Goal: Task Accomplishment & Management: Use online tool/utility

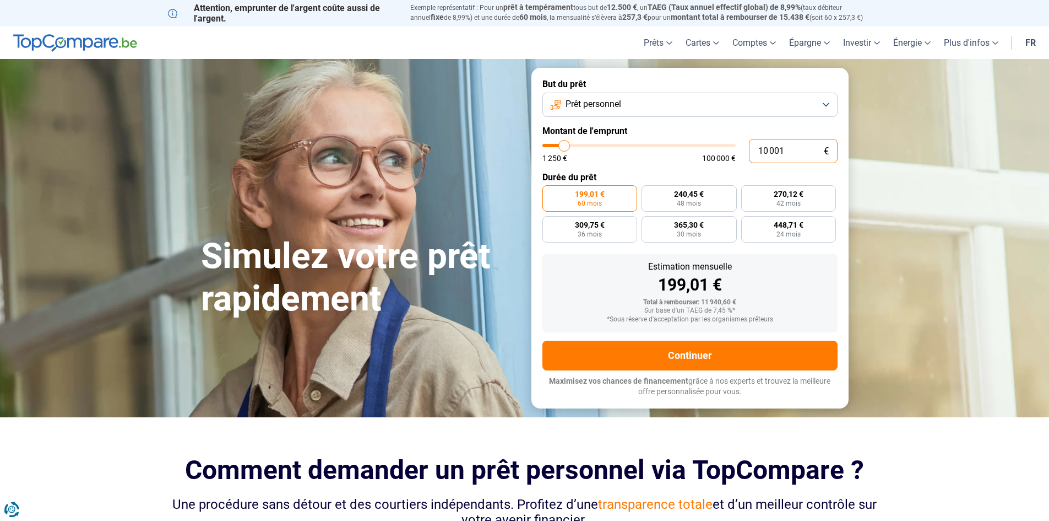
click at [793, 145] on input "10 001" at bounding box center [793, 151] width 89 height 24
drag, startPoint x: 793, startPoint y: 145, endPoint x: 732, endPoint y: 148, distance: 61.8
click at [732, 148] on div "10 001 € 1 250 € 100 000 €" at bounding box center [690, 151] width 295 height 24
type input "10000"
radio input "true"
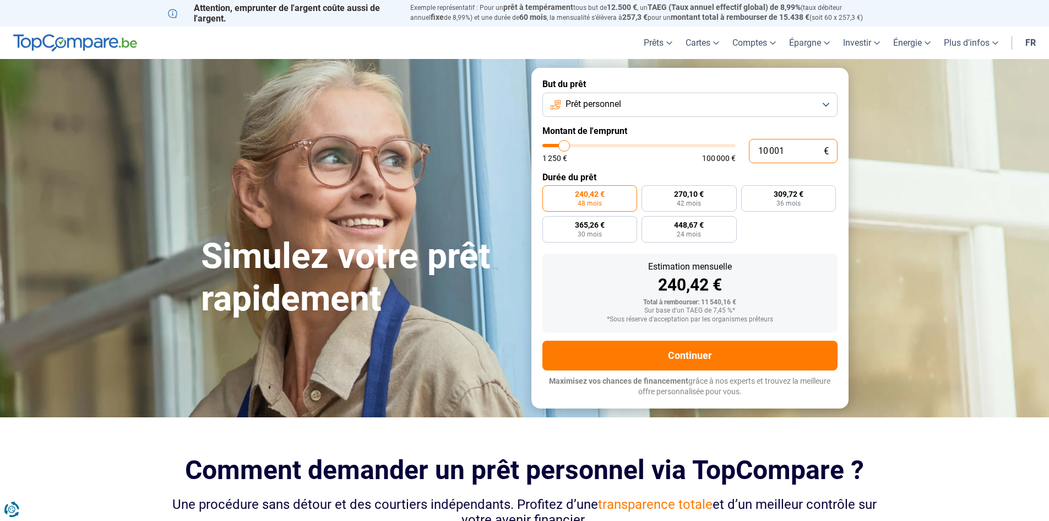
type input "1"
type input "1250"
type input "15"
type input "1250"
type input "150"
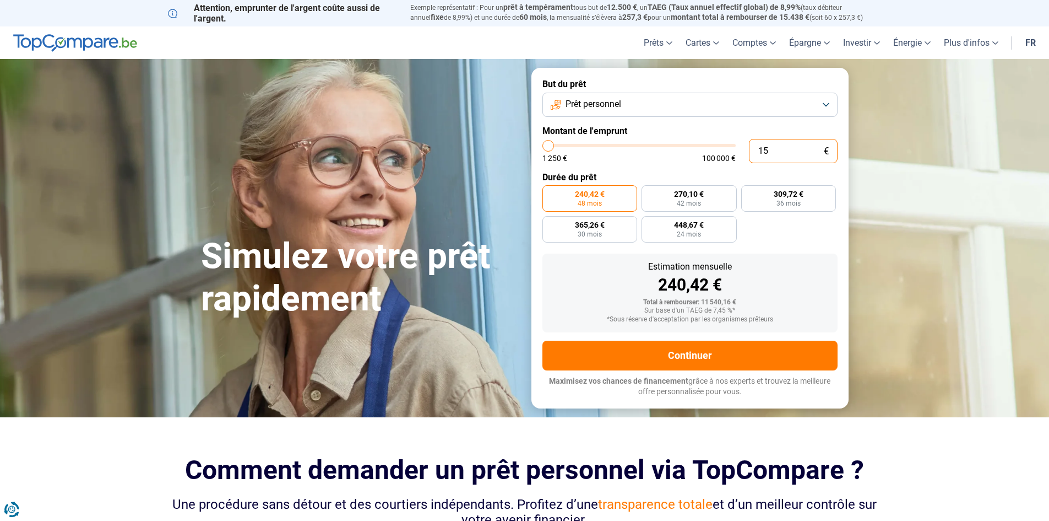
type input "1250"
type input "1 500"
type input "1500"
type input "15 000"
type input "15000"
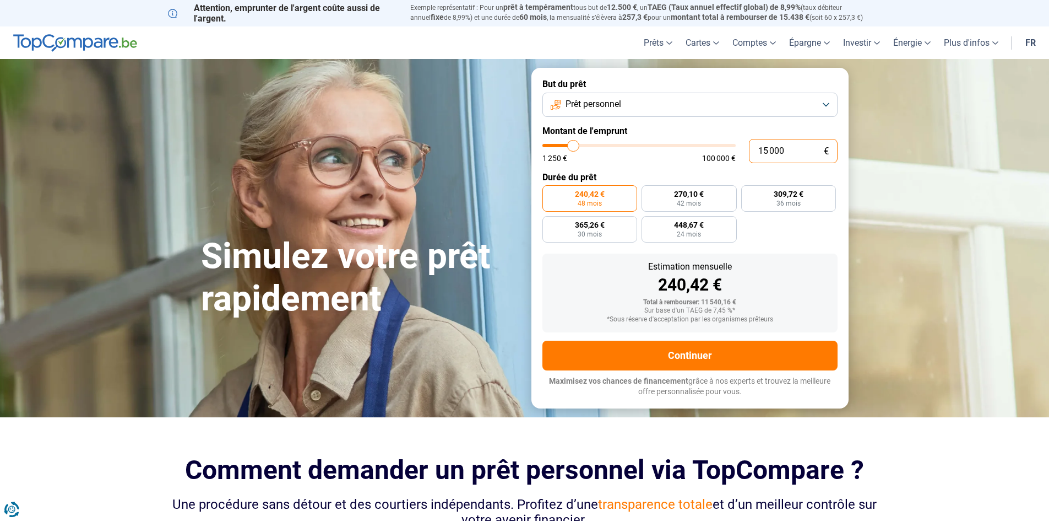
type input "15 000"
radio input "false"
click at [773, 180] on label "Durée du prêt" at bounding box center [690, 177] width 295 height 10
type input "14 250"
type input "14250"
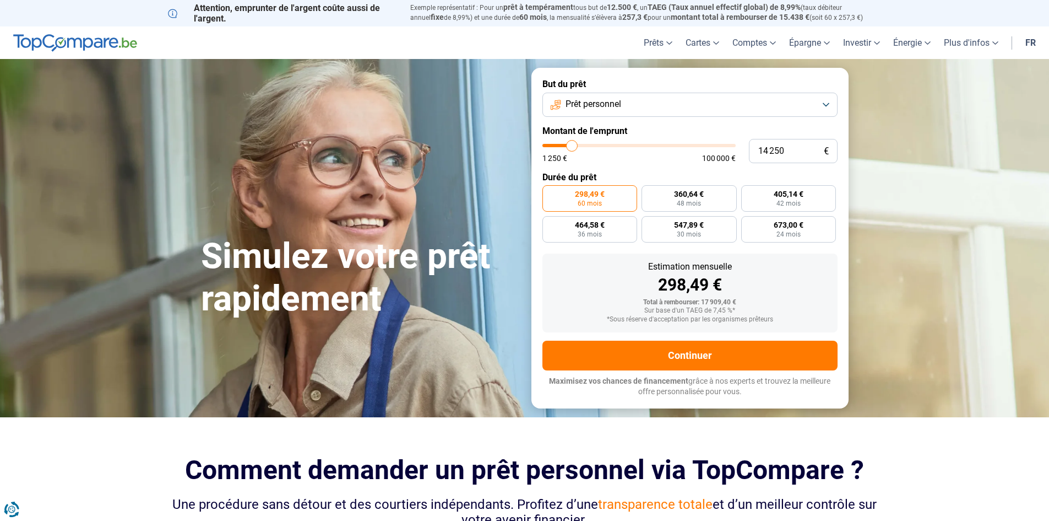
type input "14 500"
type input "14500"
type input "14 750"
type input "14750"
type input "15 000"
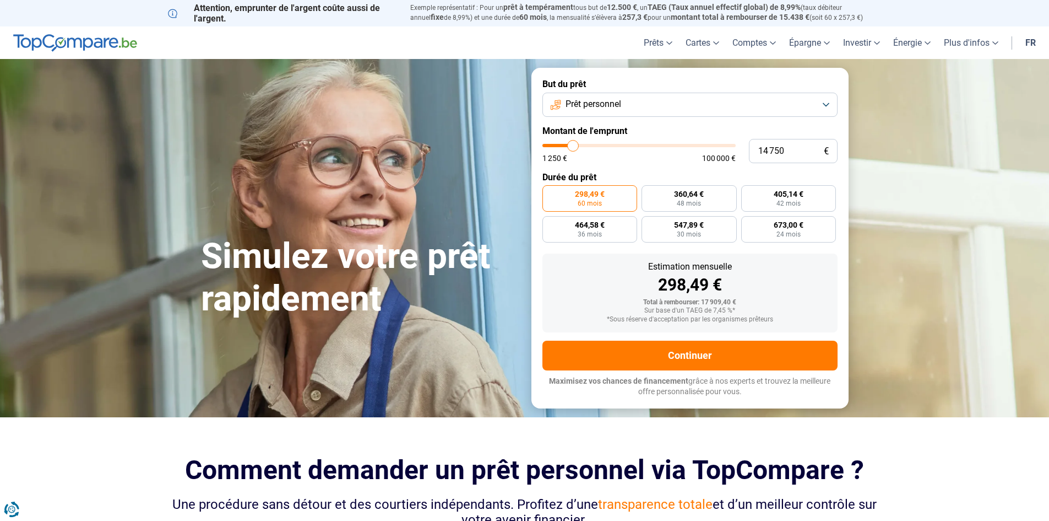
type input "15000"
type input "15 500"
type input "15500"
type input "15 750"
type input "15750"
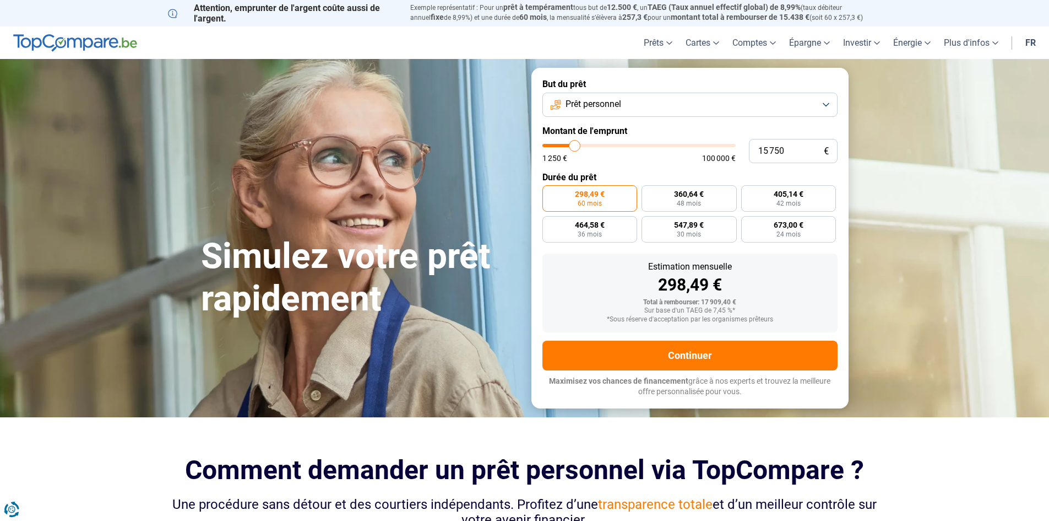
type input "16 250"
type input "16250"
type input "17 250"
type input "17250"
type input "17 750"
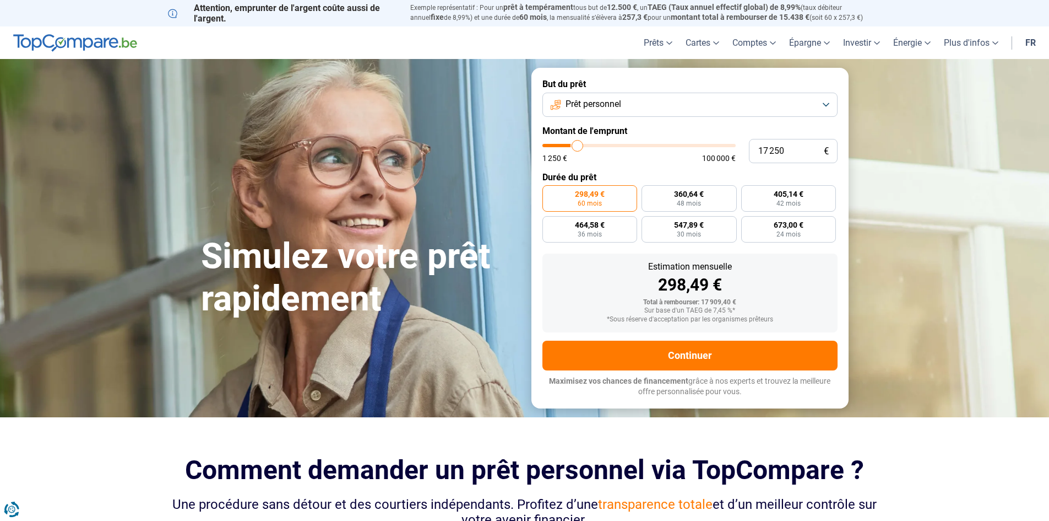
type input "17750"
type input "18 500"
type input "18500"
type input "19 250"
type input "19250"
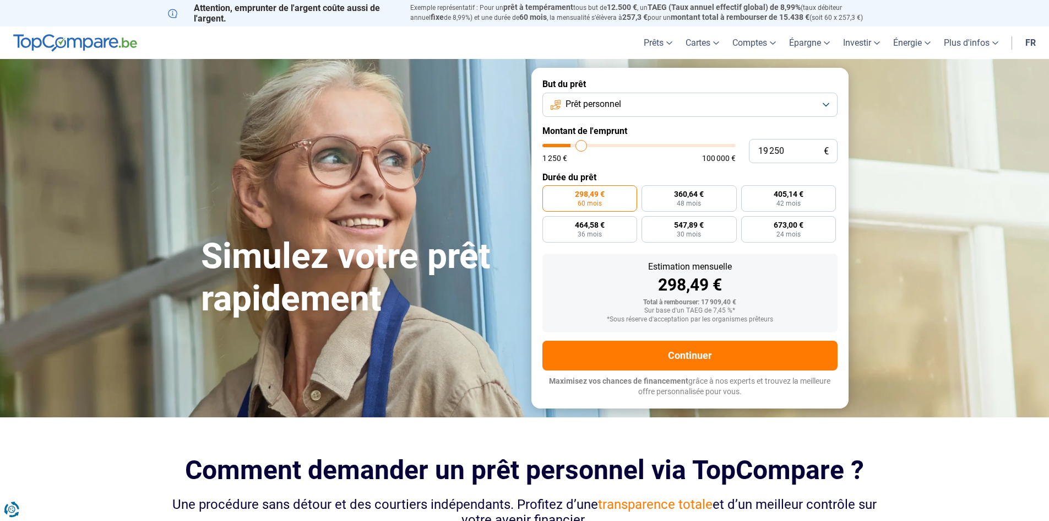
type input "20 000"
type input "20000"
type input "20 750"
type input "20750"
type input "21 250"
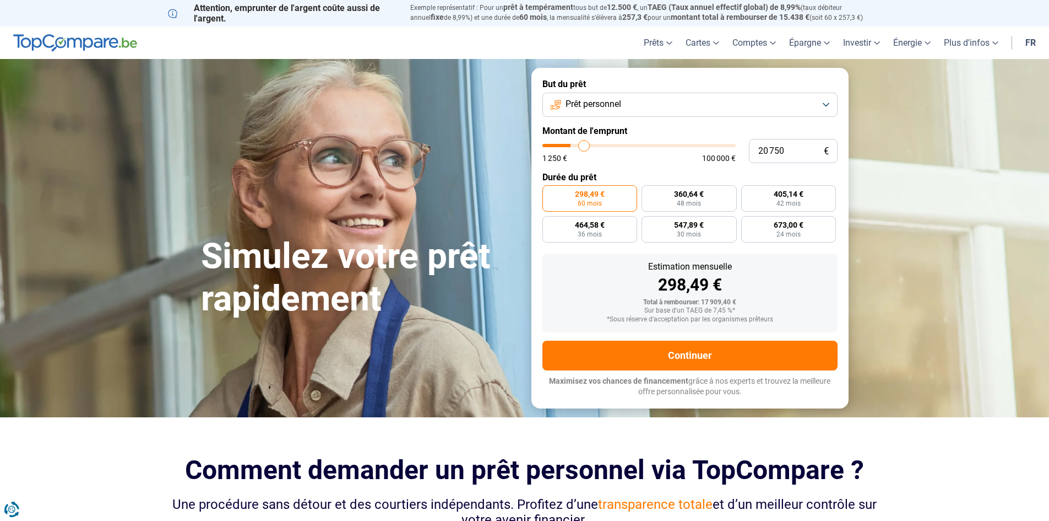
type input "21250"
type input "21 500"
type input "21500"
type input "22 250"
type input "22250"
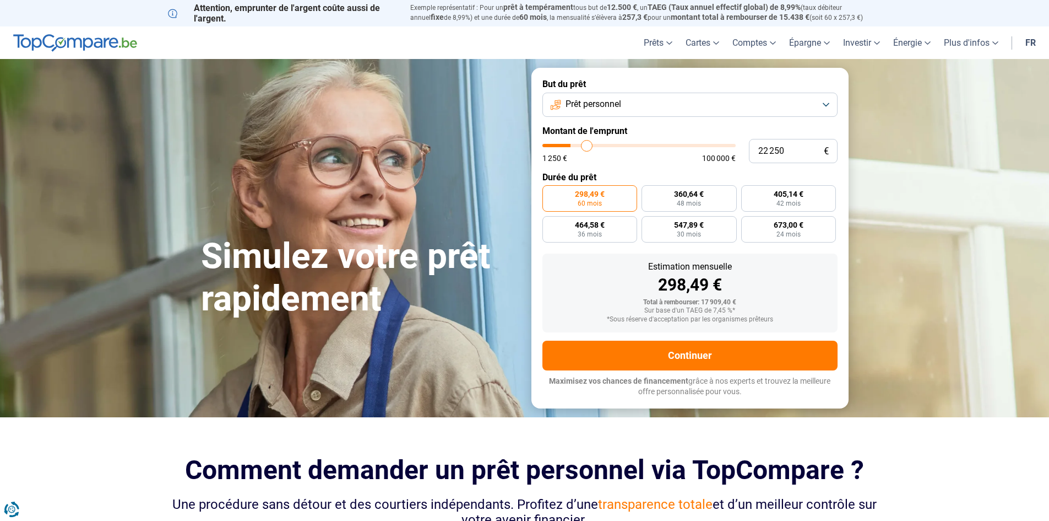
type input "22 750"
type input "22750"
type input "23 000"
type input "23000"
type input "23 250"
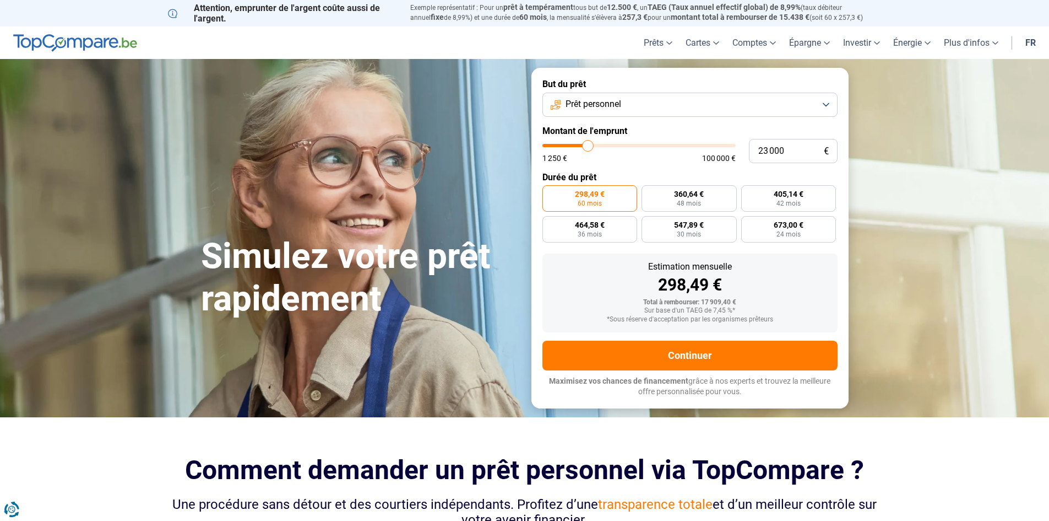
type input "23250"
type input "23 500"
type input "23500"
type input "24 250"
type input "24250"
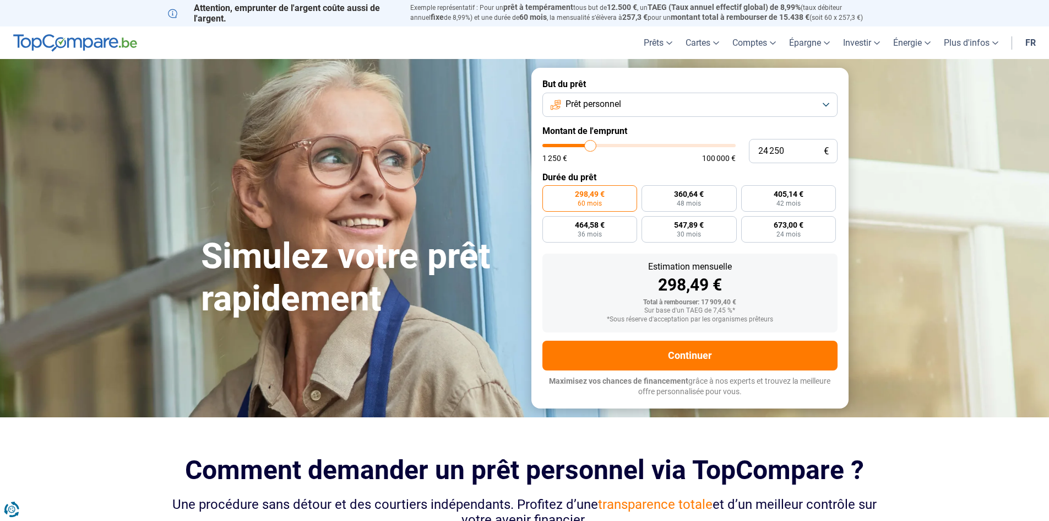
type input "24 500"
type input "24500"
type input "24 750"
type input "24750"
type input "25 000"
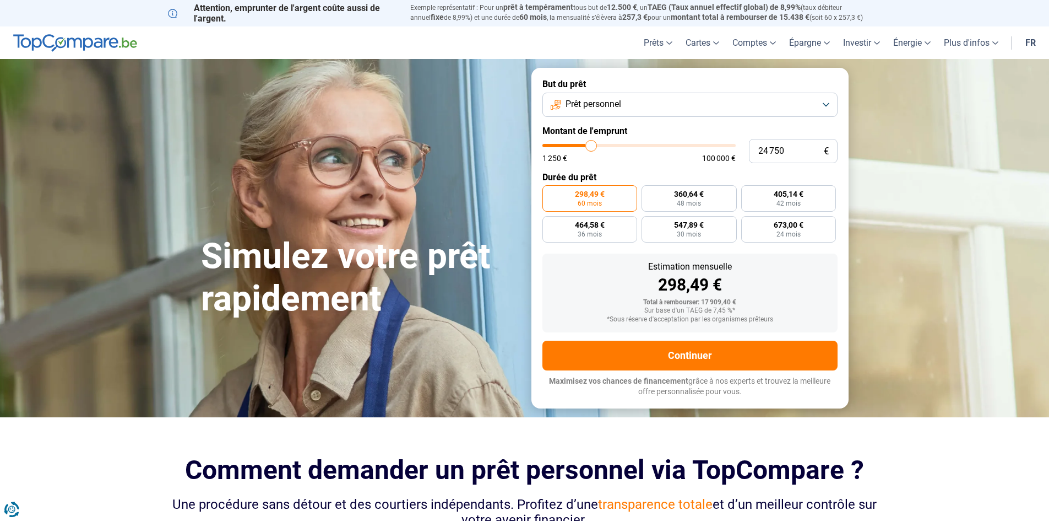
type input "25000"
type input "25 250"
type input "25250"
type input "24 750"
type input "24750"
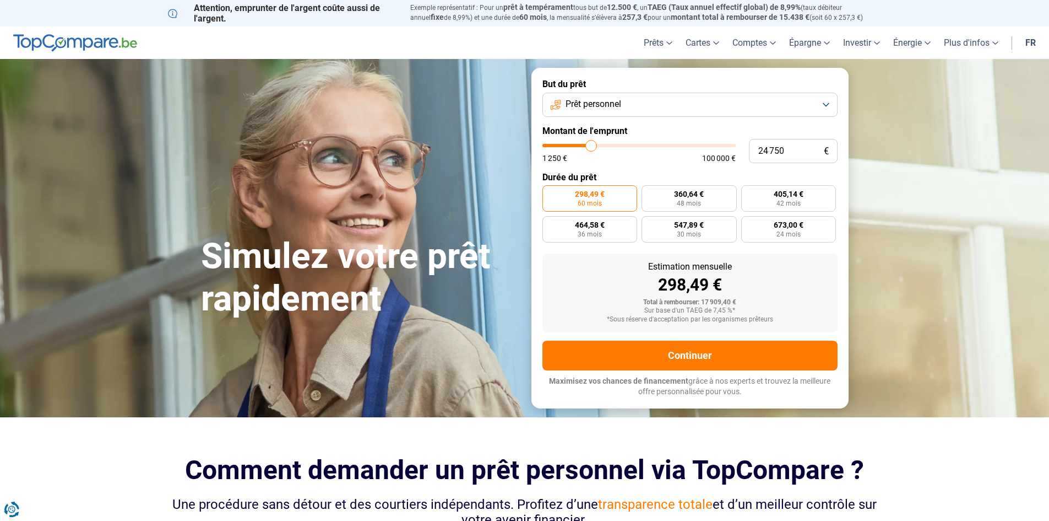
type input "23 750"
type input "23750"
type input "23 250"
type input "23250"
type input "22 750"
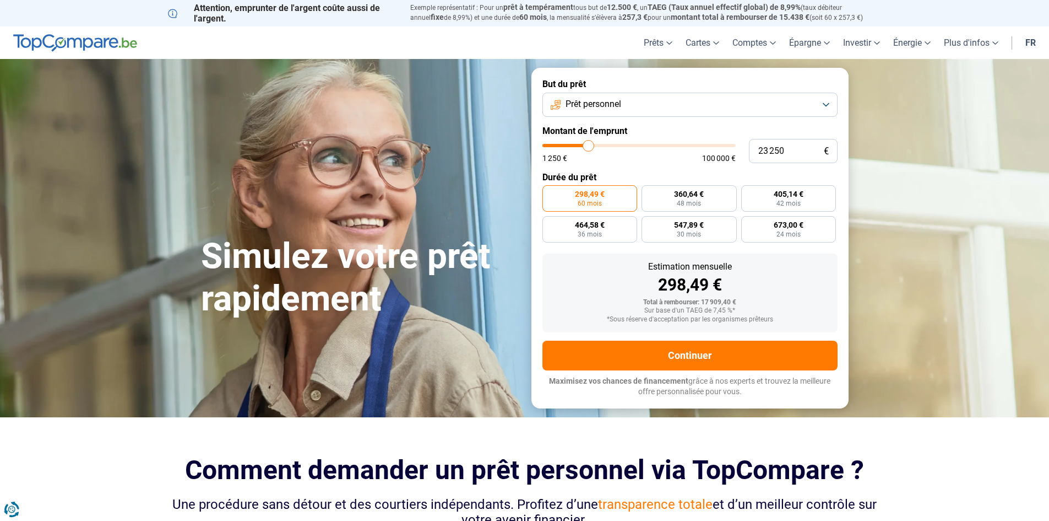
type input "22750"
type input "21 750"
type input "21750"
type input "20 750"
type input "20750"
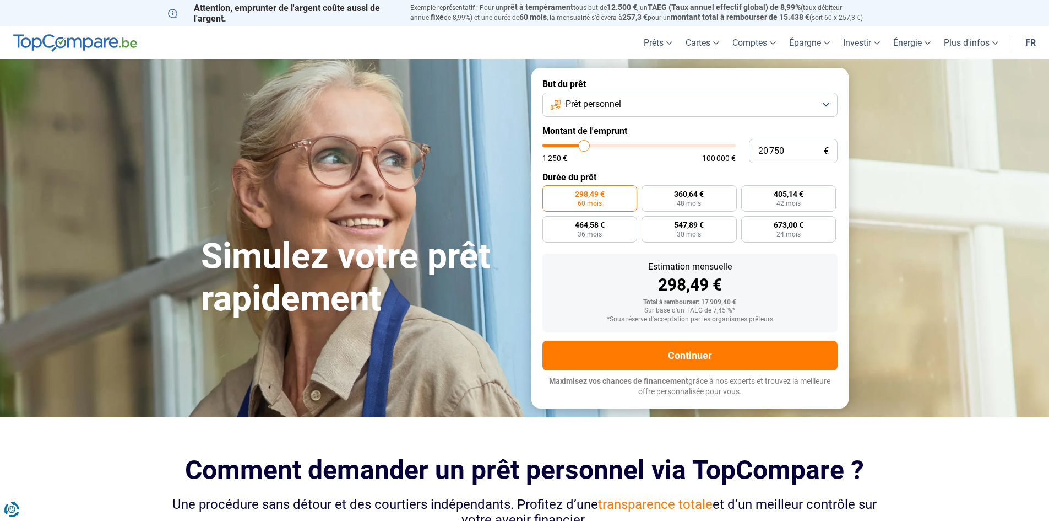
type input "20 000"
type input "20000"
type input "19 750"
type input "19750"
type input "19 000"
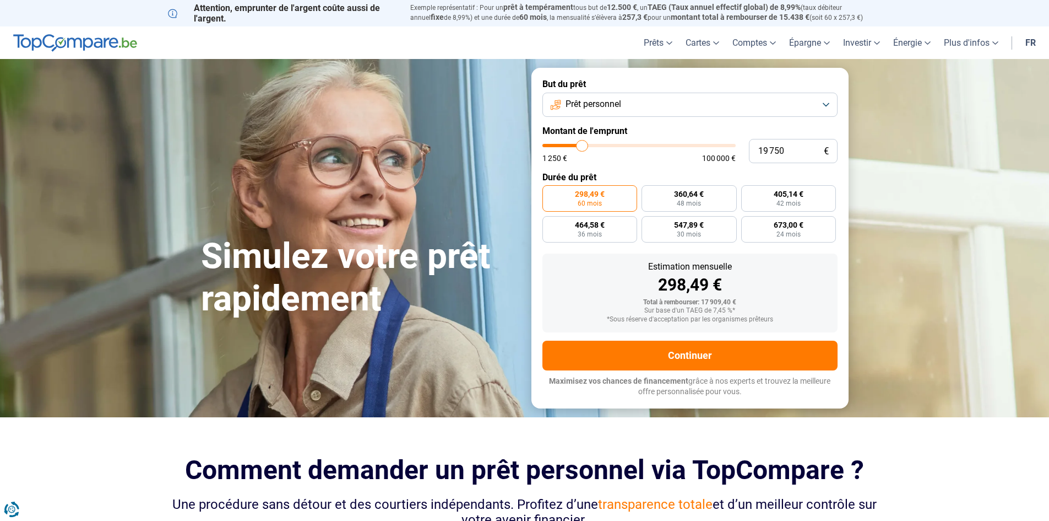
type input "19000"
type input "18 750"
type input "18750"
type input "18 500"
type input "18500"
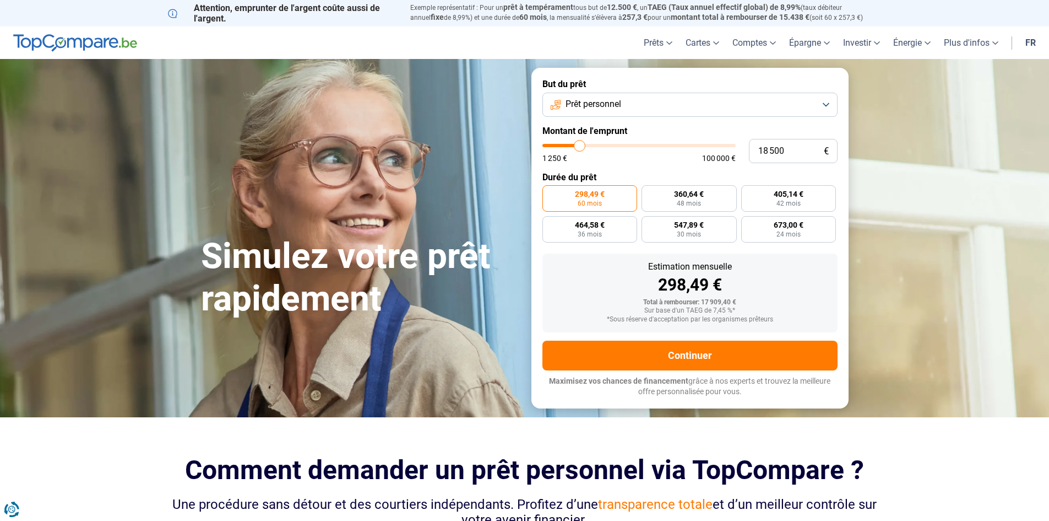
type input "18 000"
type input "18000"
type input "17 500"
type input "17500"
type input "17 250"
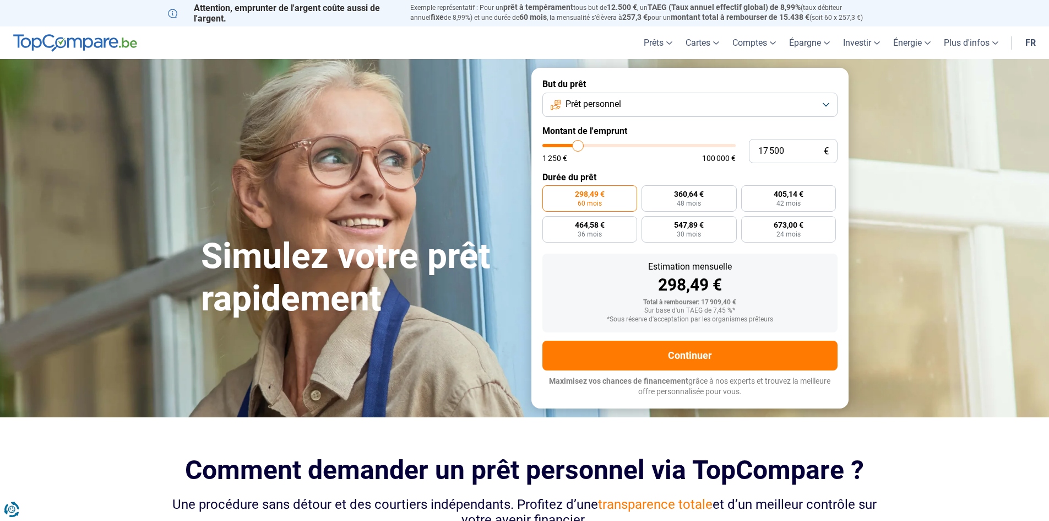
type input "17250"
type input "17 000"
type input "17000"
type input "16 500"
type input "16500"
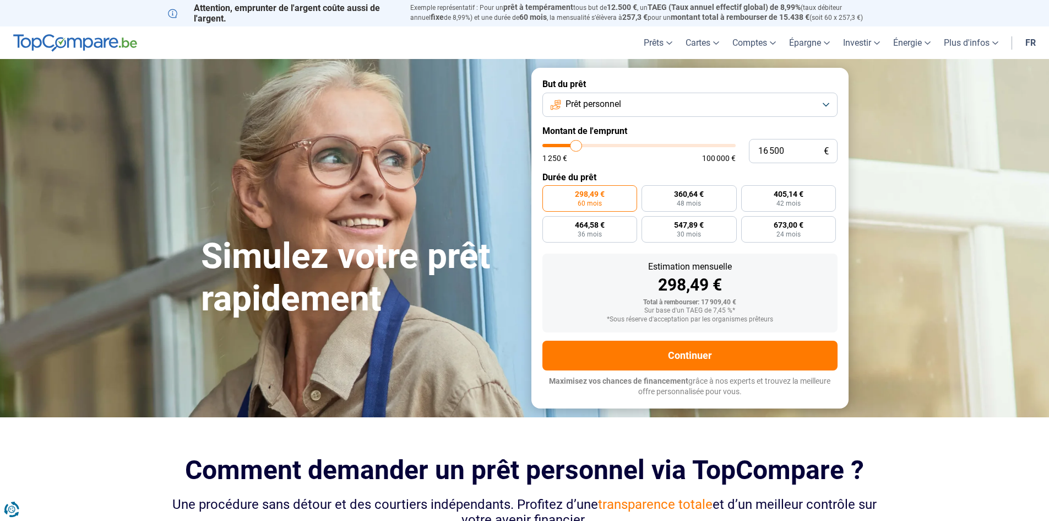
type input "16 250"
type input "16250"
type input "16 000"
type input "16000"
type input "15 750"
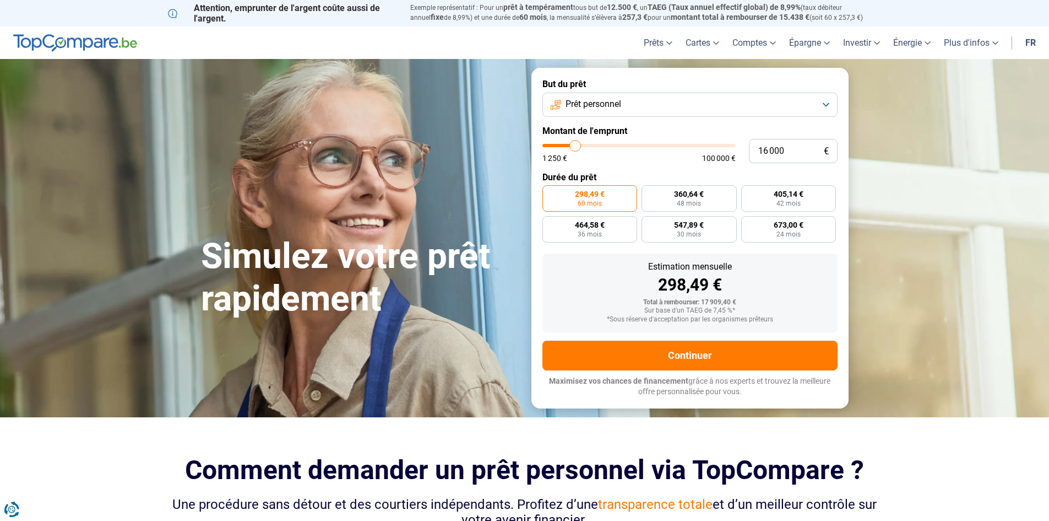
type input "15750"
type input "15 500"
type input "15500"
click at [575, 147] on input "range" at bounding box center [639, 145] width 193 height 3
radio input "false"
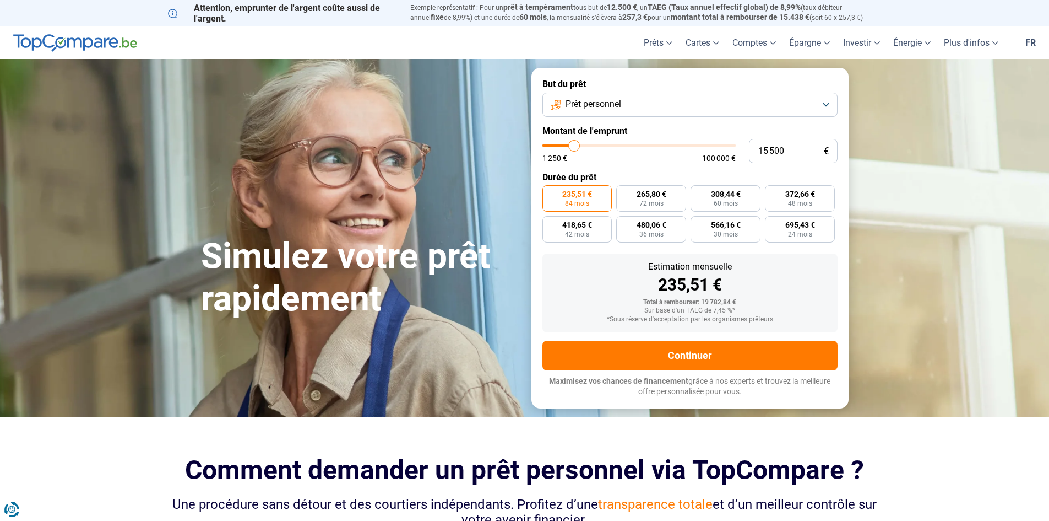
type input "14 750"
type input "14750"
type input "14 500"
type input "14500"
type input "14 000"
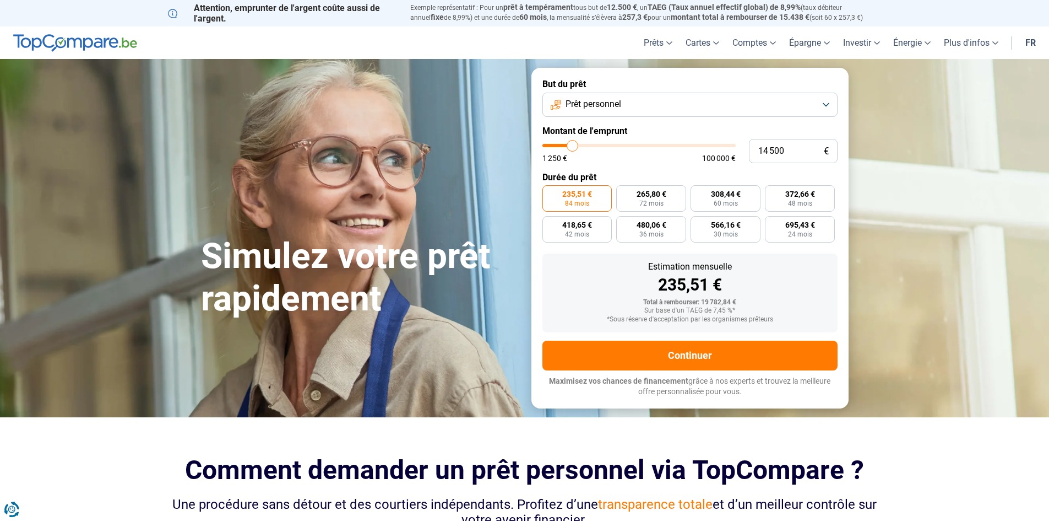
type input "14000"
type input "14 250"
type input "14250"
type input "14 500"
type input "14500"
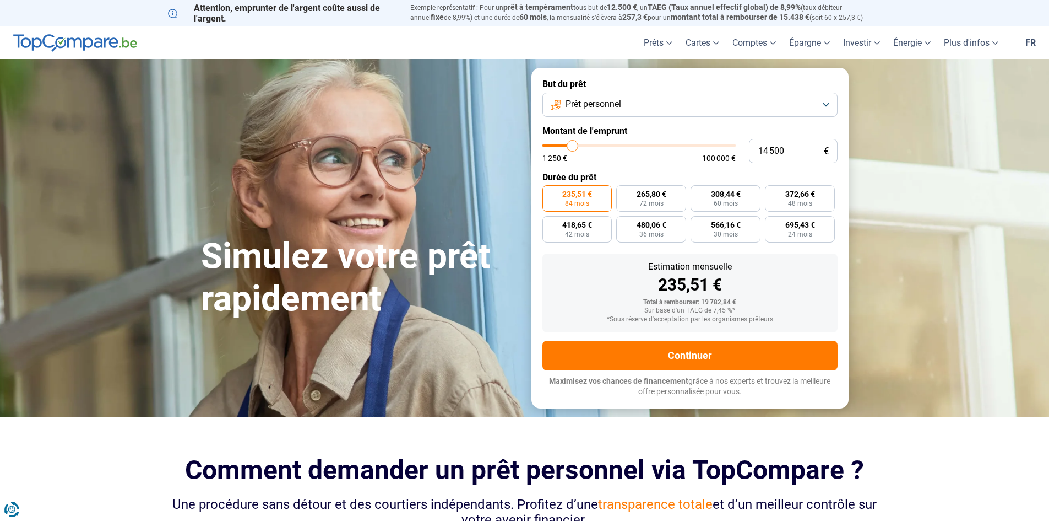
type input "14 750"
type input "14750"
type input "15 000"
type input "15000"
type input "15 500"
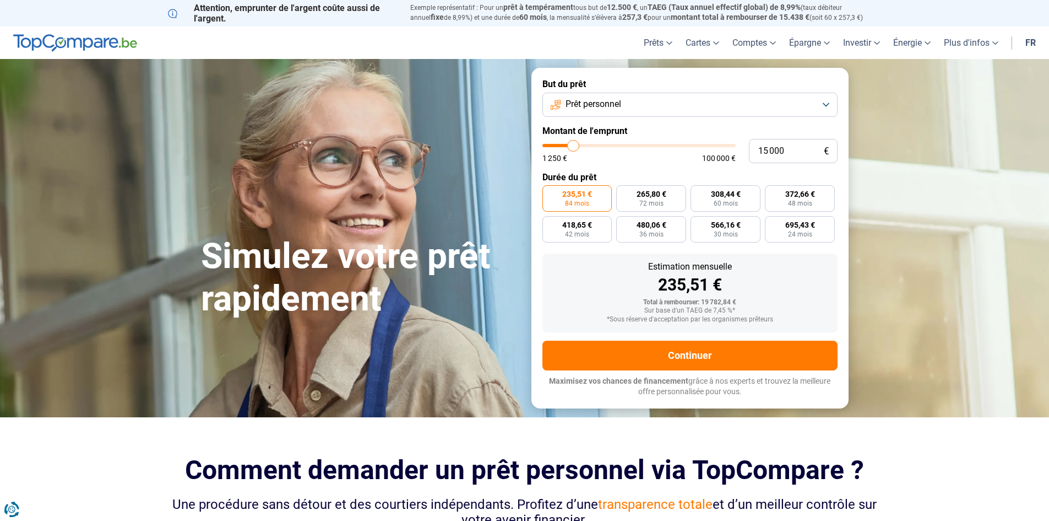
type input "15500"
type input "15 750"
type input "15750"
type input "15 500"
type input "15500"
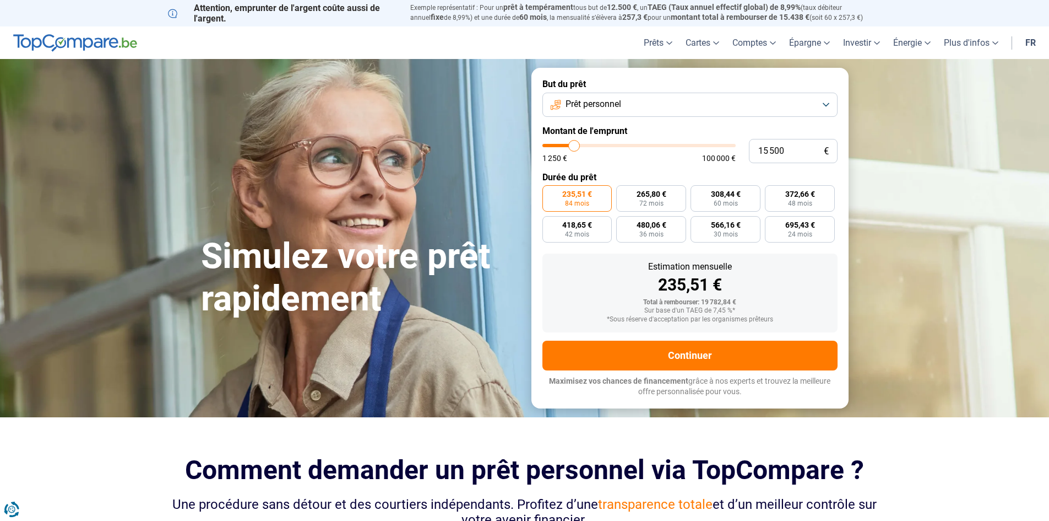
click at [575, 147] on input "range" at bounding box center [639, 145] width 193 height 3
click at [708, 335] on form "But du prêt Prêt personnel Montant de l'emprunt 15 500 € 1 250 € 100 000 € Duré…" at bounding box center [690, 238] width 317 height 340
click at [718, 198] on label "308,44 € 60 mois" at bounding box center [726, 198] width 70 height 26
click at [698, 192] on input "308,44 € 60 mois" at bounding box center [694, 188] width 7 height 7
radio input "true"
